Goal: Information Seeking & Learning: Learn about a topic

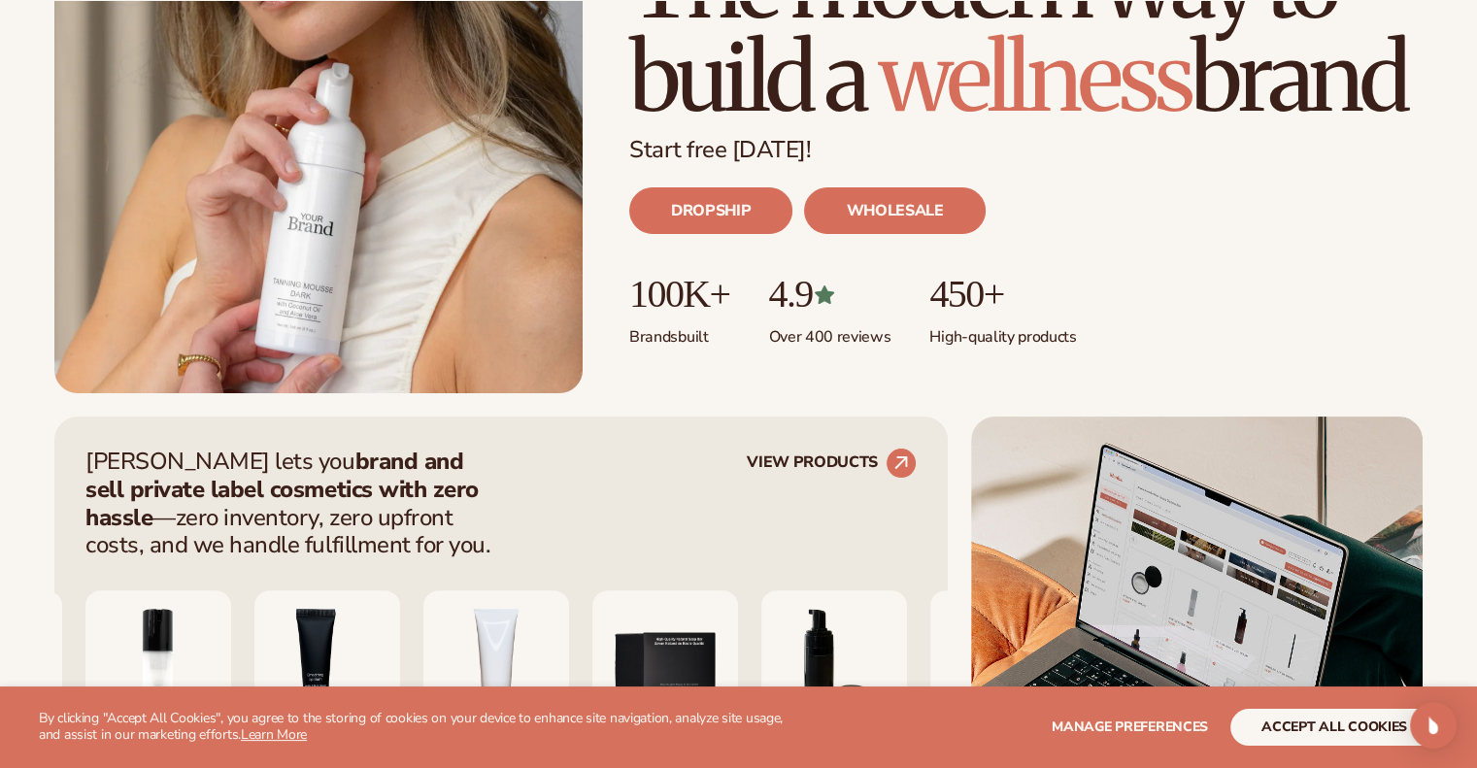
scroll to position [391, 0]
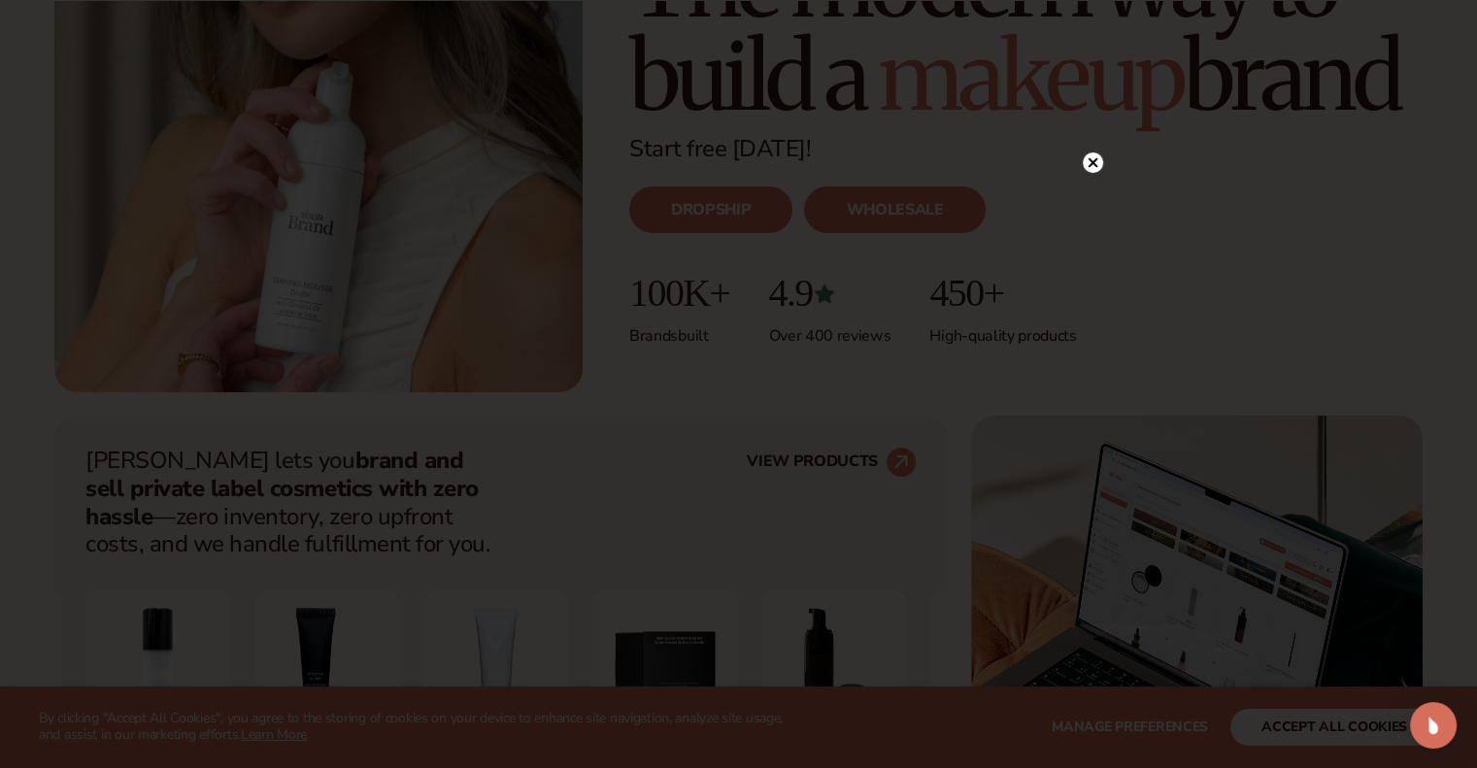
click at [1090, 170] on circle at bounding box center [1093, 162] width 20 height 20
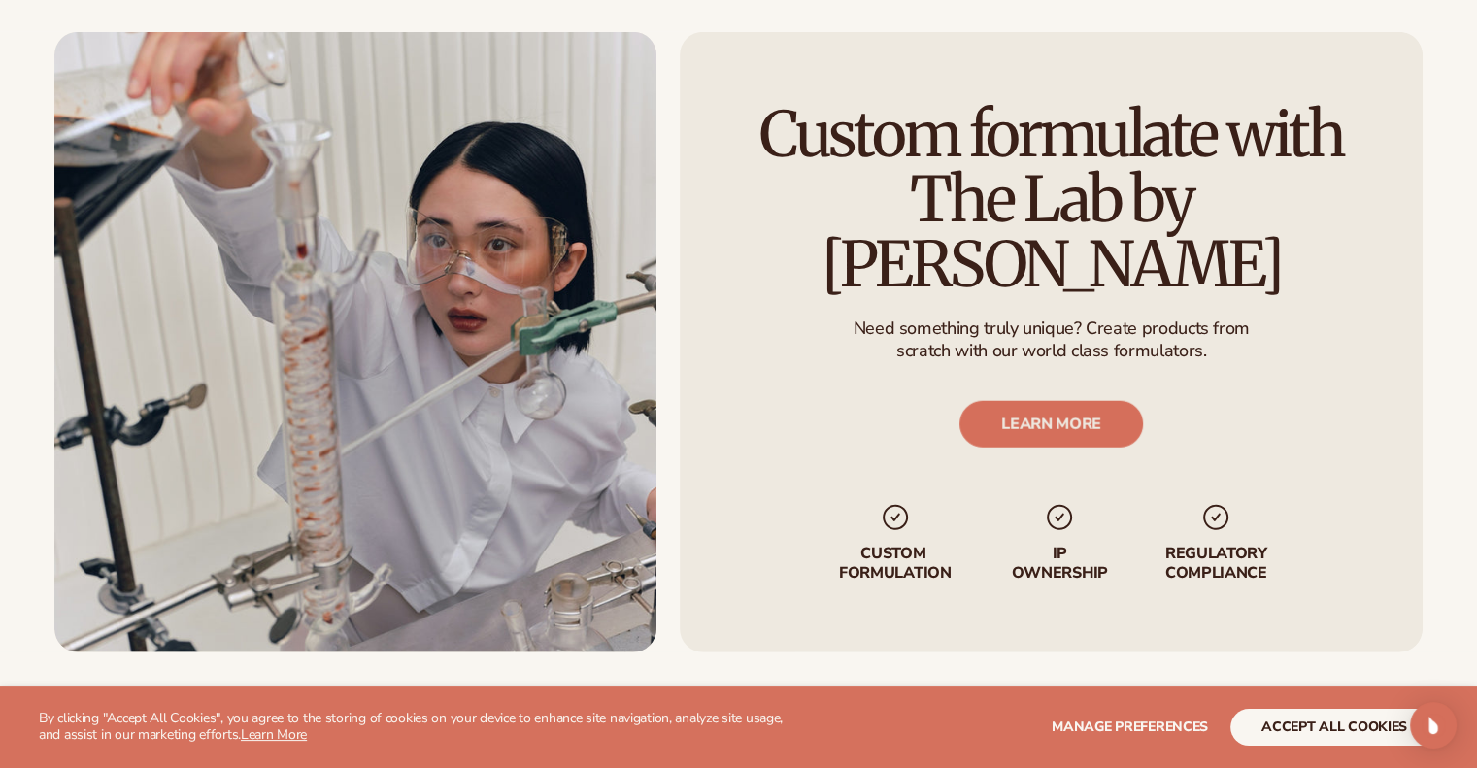
scroll to position [5026, 0]
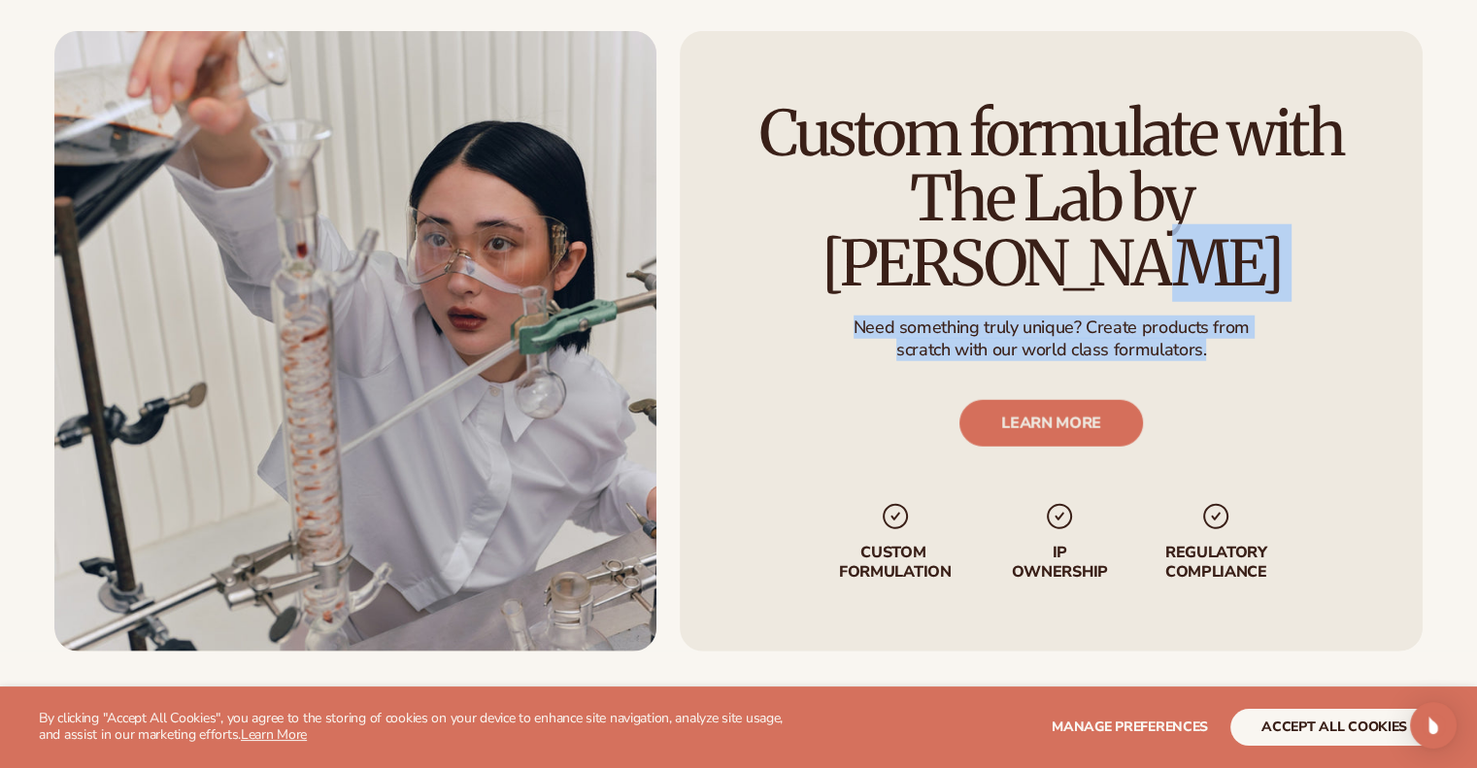
drag, startPoint x: 820, startPoint y: 228, endPoint x: 1242, endPoint y: 312, distance: 430.6
click at [1242, 312] on div "Custom formulate with The Lab by [PERSON_NAME] Need something truly unique? Cre…" at bounding box center [1051, 341] width 743 height 620
click at [1242, 339] on p "scratch with our world class formulators." at bounding box center [1051, 350] width 396 height 22
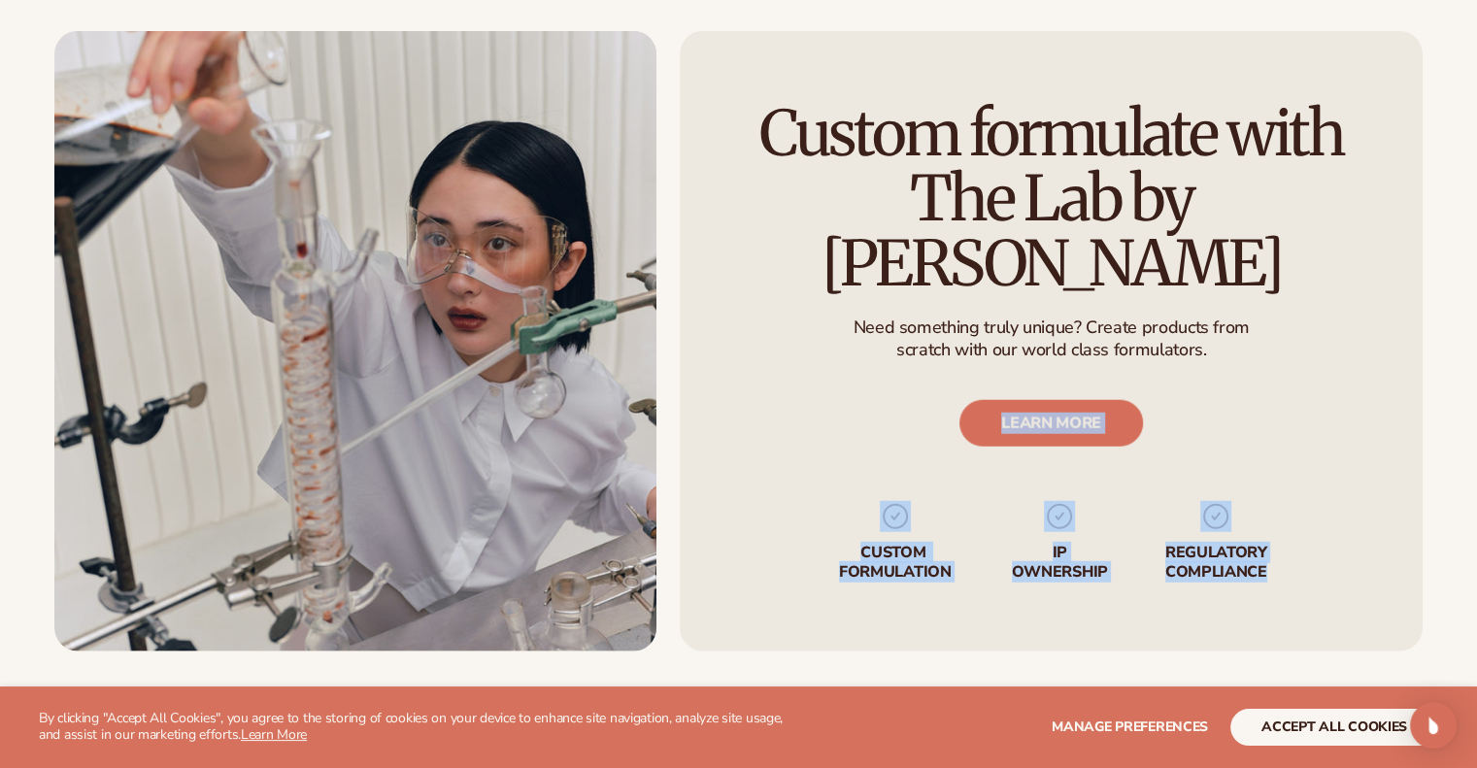
drag, startPoint x: 1231, startPoint y: 312, endPoint x: 831, endPoint y: 309, distance: 400.1
click at [831, 309] on div "Custom formulate with The Lab by [PERSON_NAME] Need something truly unique? Cre…" at bounding box center [1051, 341] width 743 height 620
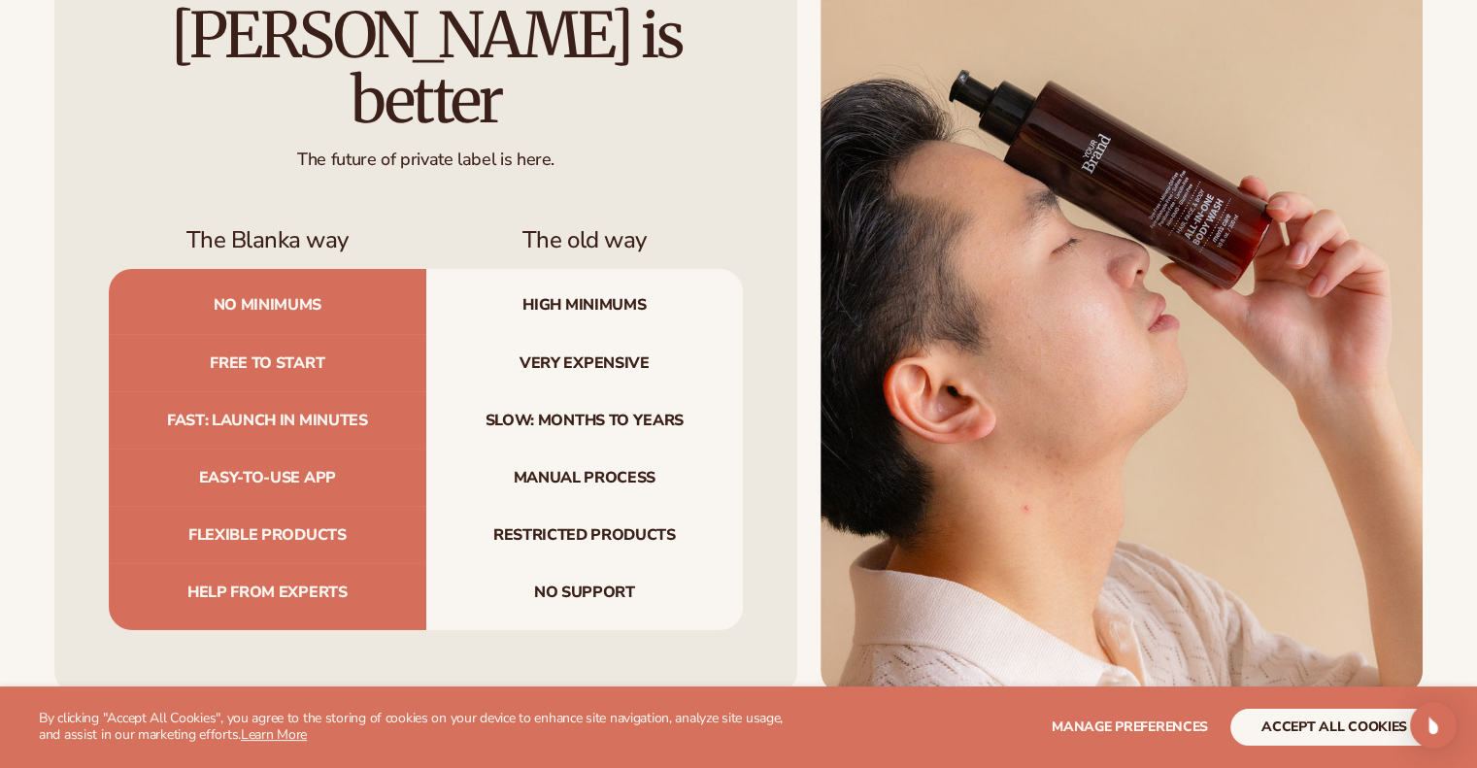
scroll to position [6432, 0]
